Goal: Use online tool/utility: Utilize a website feature to perform a specific function

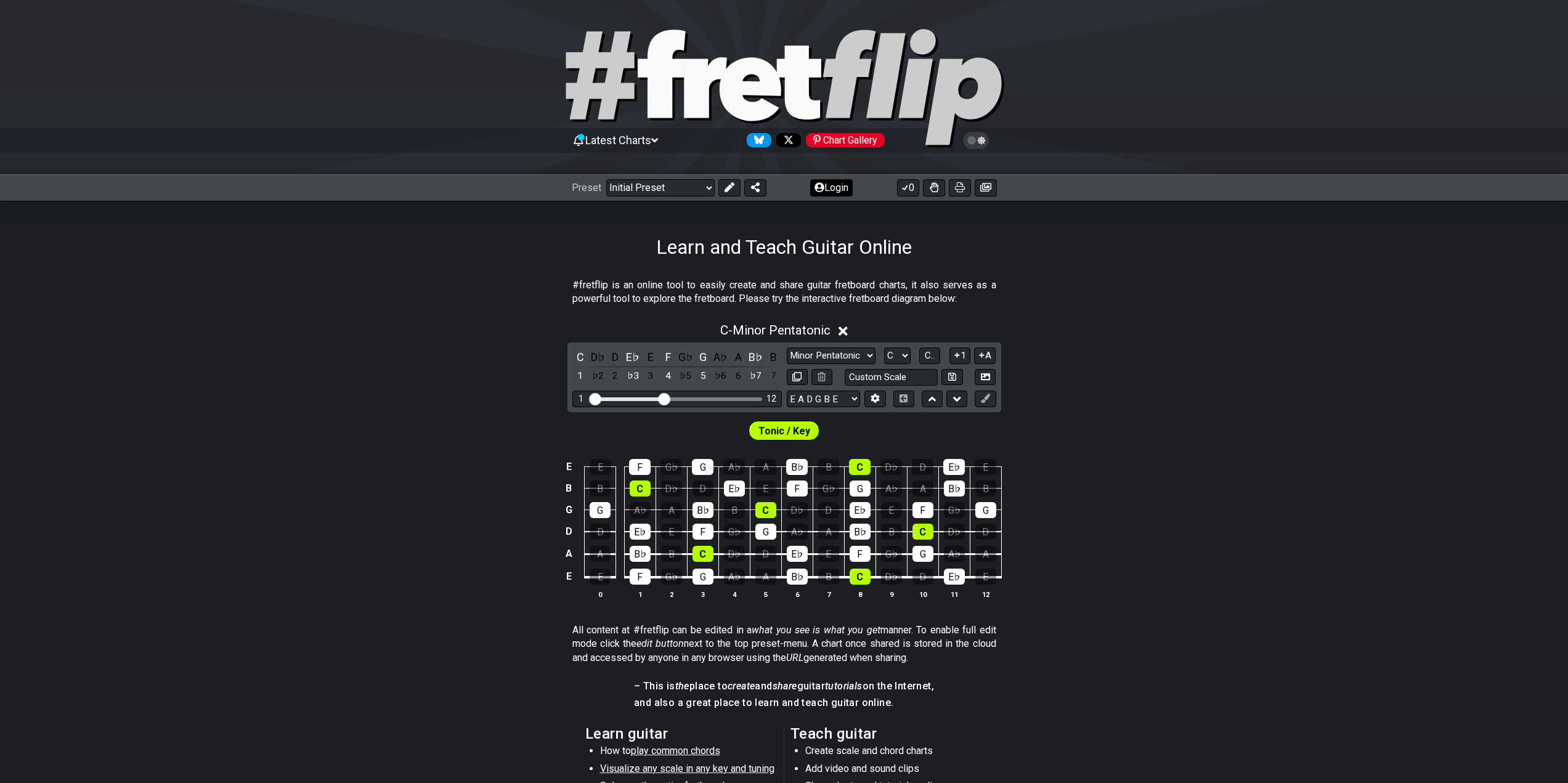
click at [818, 193] on button "Login" at bounding box center [831, 188] width 42 height 17
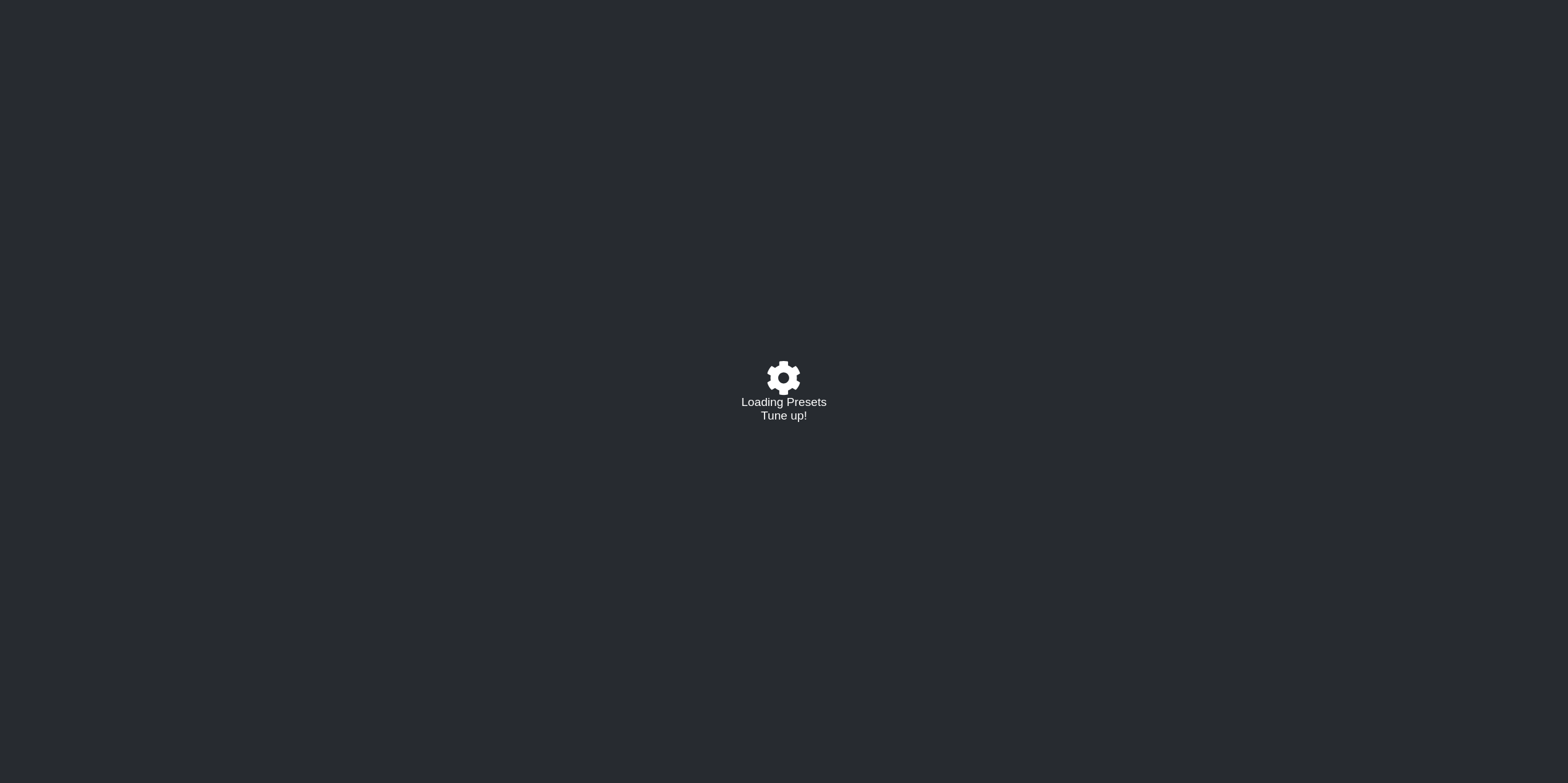
select select "C"
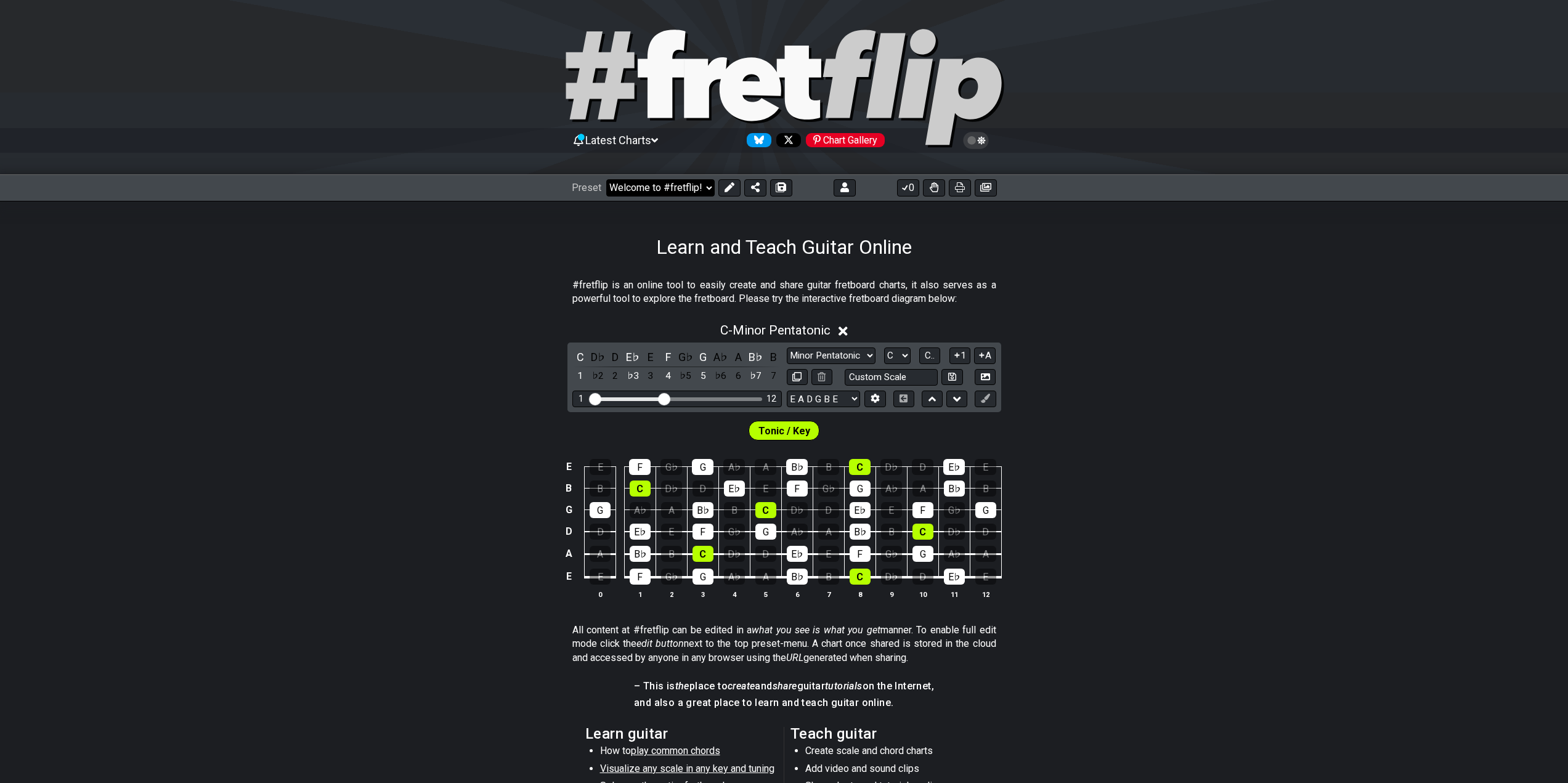
click at [690, 187] on select "Welcome to #fretflip! Initial Preset Custom Preset Learn and Teach Guitar Onlin…" at bounding box center [660, 188] width 108 height 17
click at [606, 179] on select "Welcome to #fretflip! Initial Preset Custom Preset Learn and Teach Guitar Onlin…" at bounding box center [660, 188] width 108 height 17
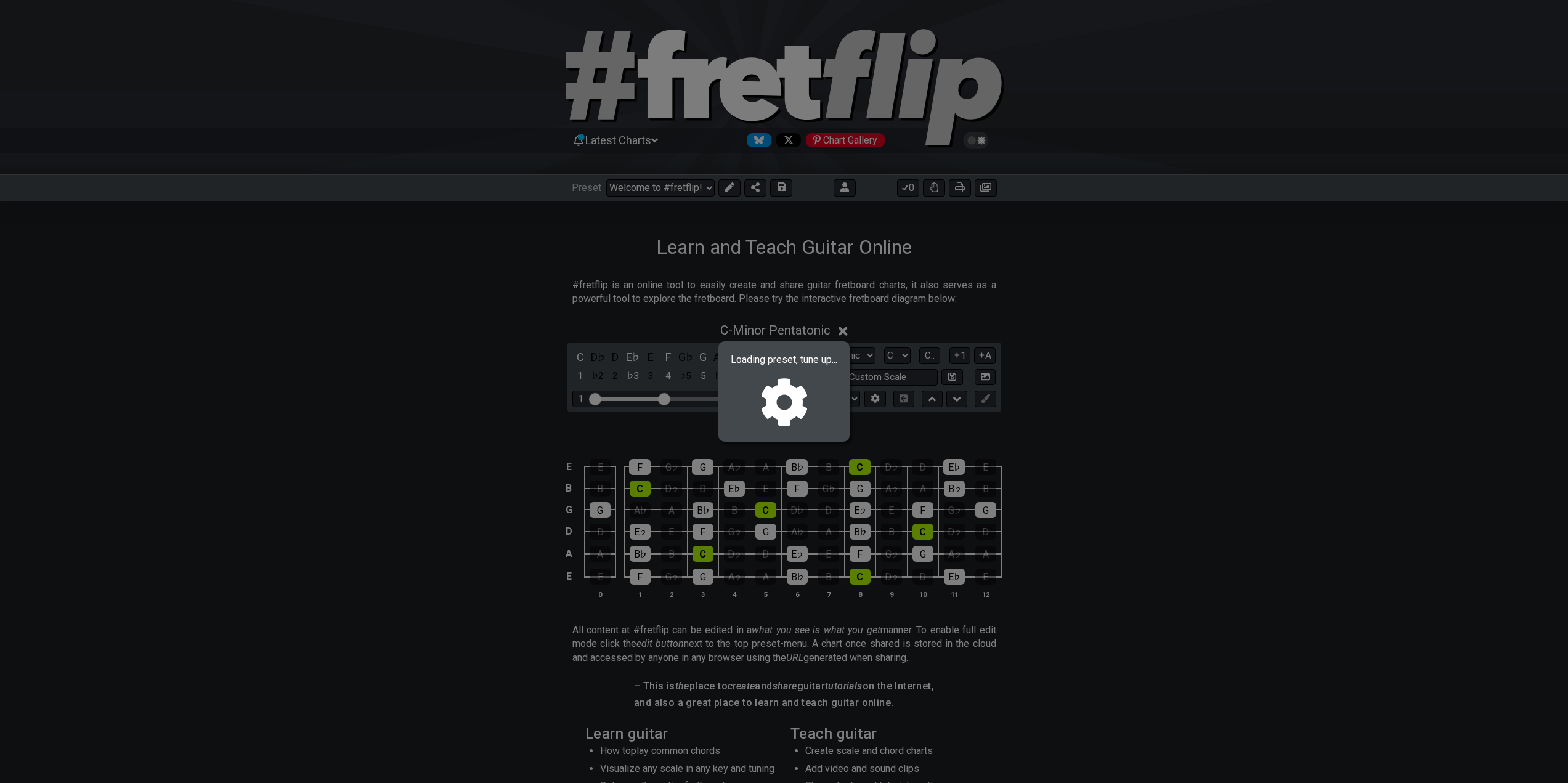
select select "/02NJHAMV"
select select "Minor / Aeolian"
select select "B E A D G B E"
select select "C"
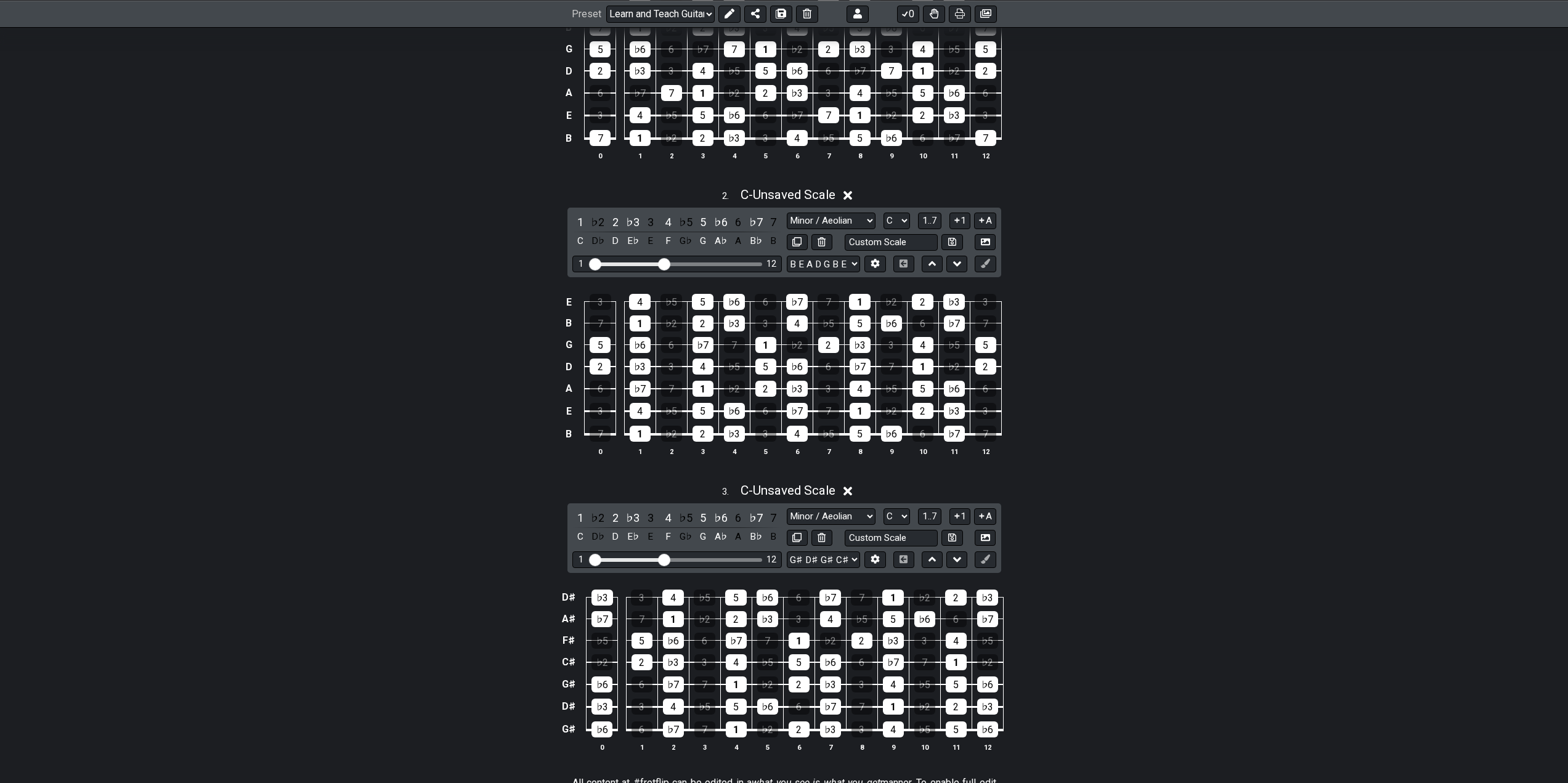
scroll to position [677, 0]
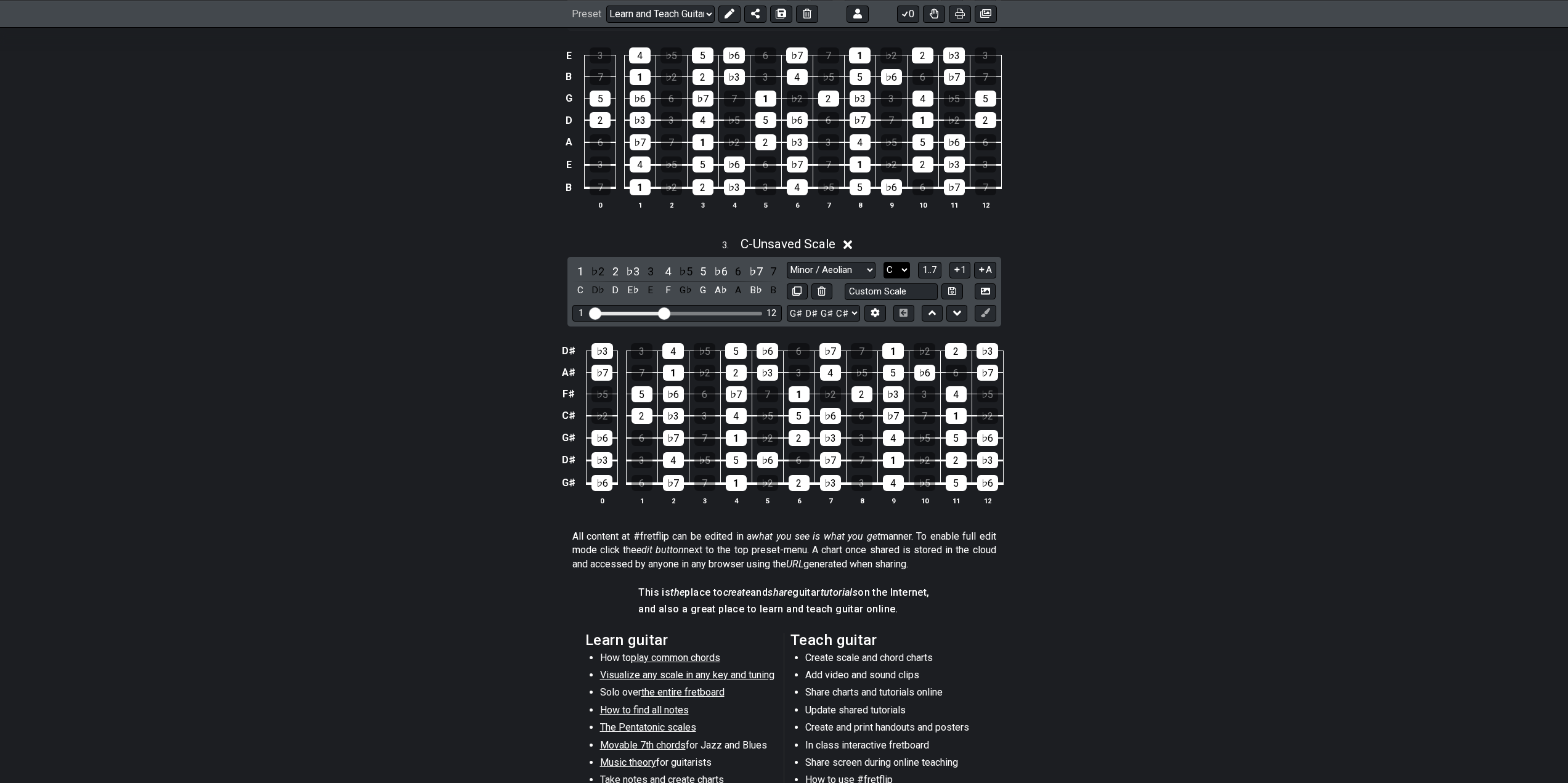
click at [889, 276] on select "A♭ A A♯ B♭ B C C♯ D♭ D D♯ E♭ E F F♯ G♭ G G♯" at bounding box center [896, 270] width 26 height 17
select select "G#"
click at [884, 262] on select "A♭ A A♯ B♭ B C C♯ D♭ D D♯ E♭ E F F♯ G♭ G G♯" at bounding box center [896, 270] width 26 height 17
